Goal: Find specific page/section: Find specific page/section

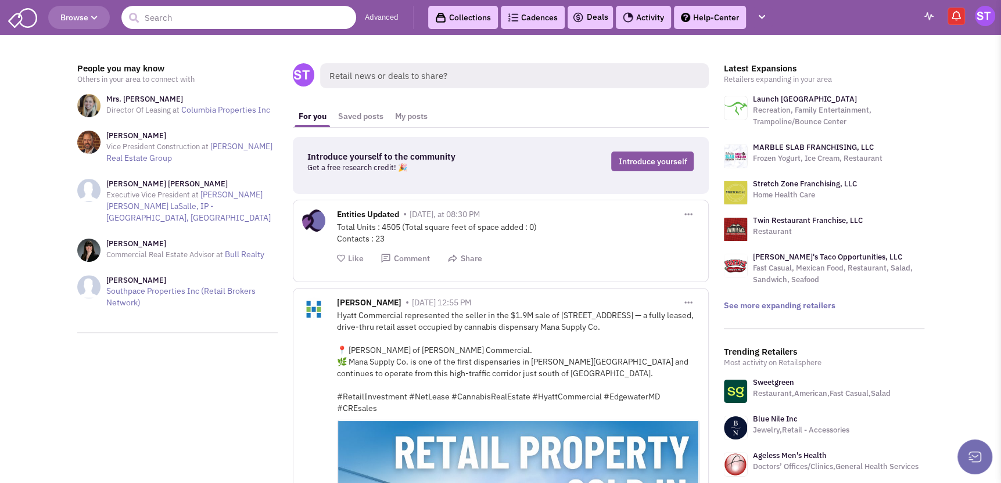
click at [233, 20] on input "text" at bounding box center [238, 17] width 235 height 23
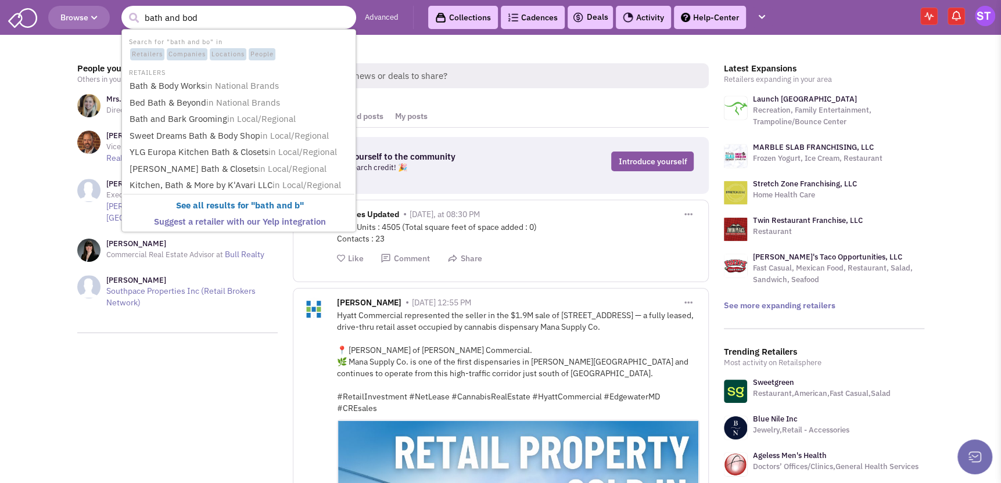
type input "bath and body"
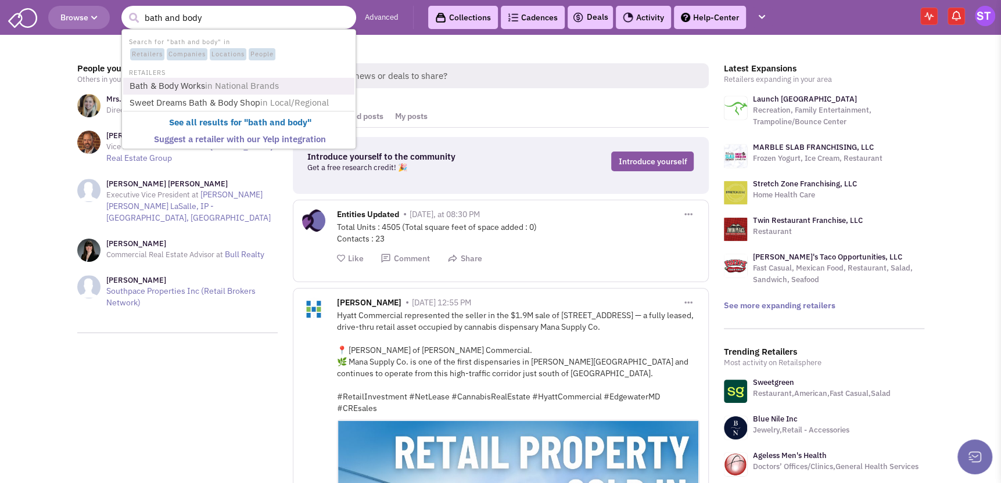
click at [207, 84] on span "in National Brands" at bounding box center [242, 85] width 74 height 11
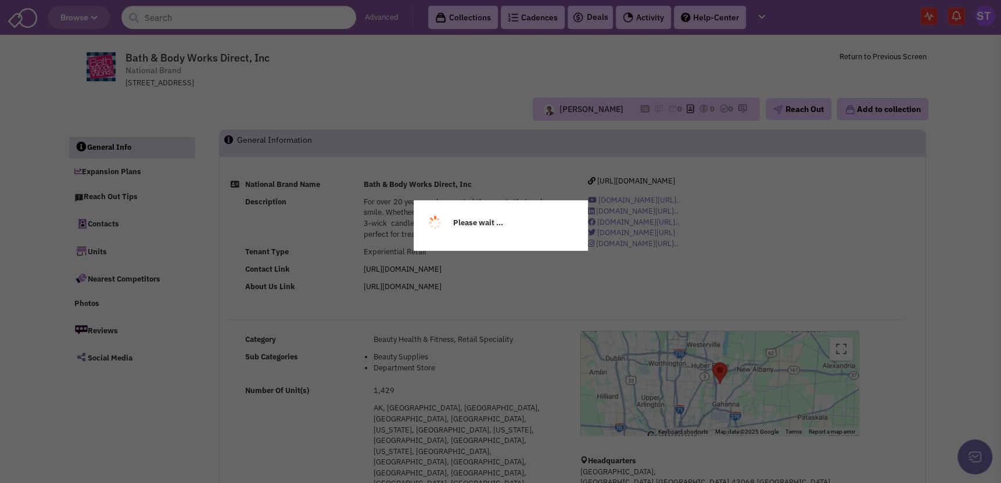
select select
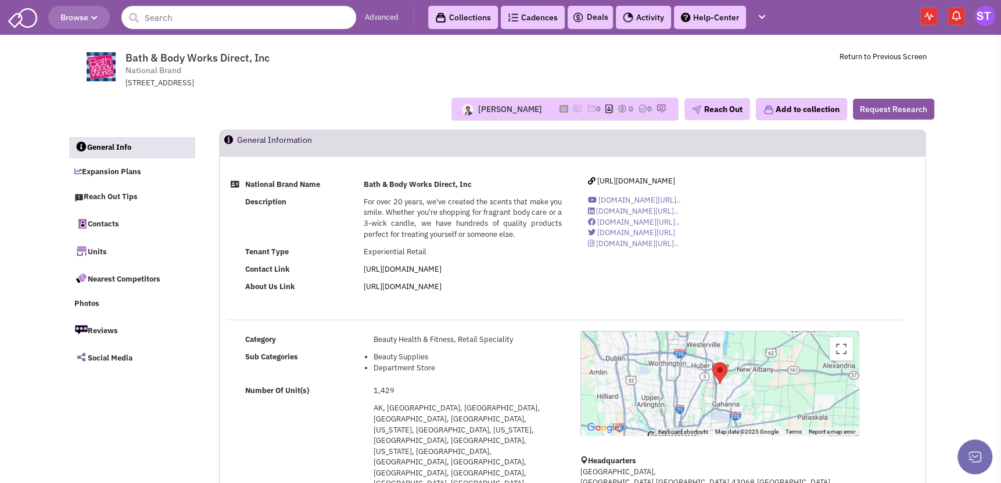
select select
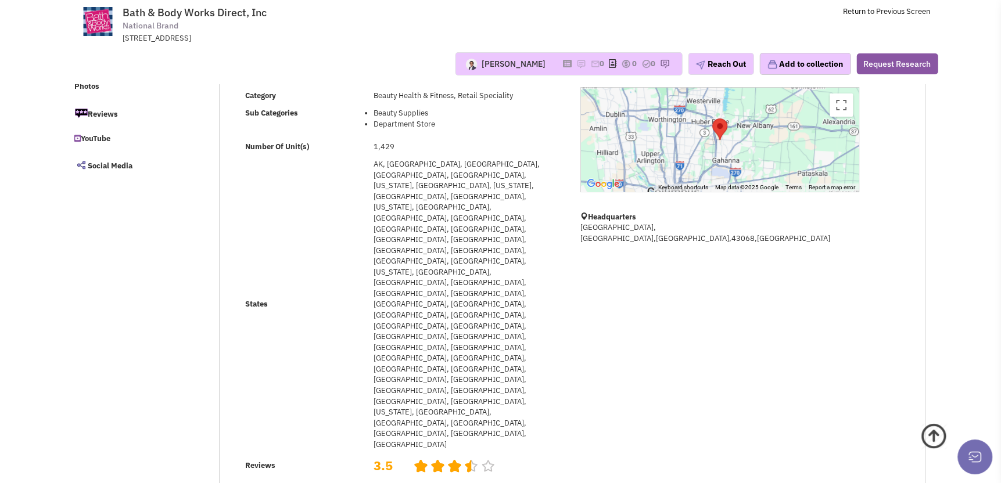
scroll to position [174, 0]
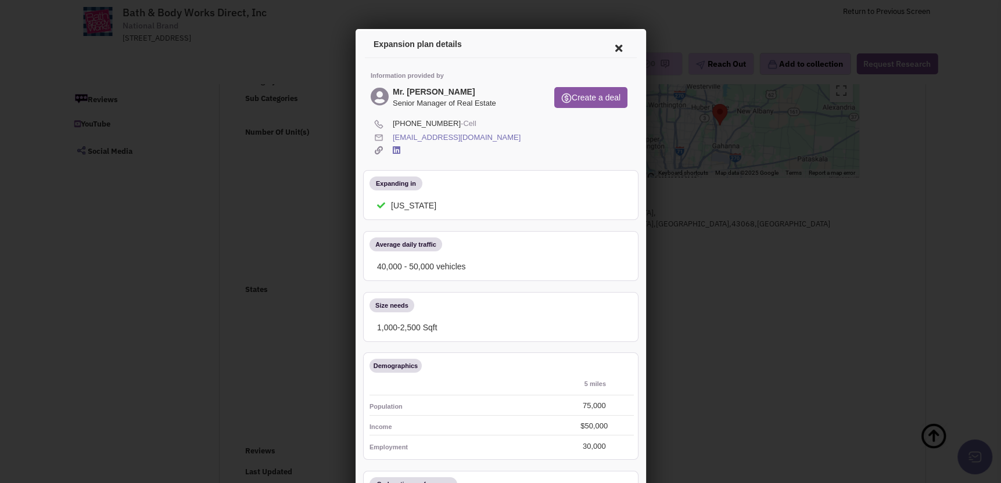
scroll to position [0, 0]
click at [521, 135] on icon at bounding box center [524, 136] width 6 height 11
